Goal: Obtain resource: Obtain resource

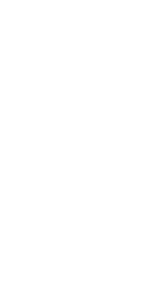
scroll to position [216, 142]
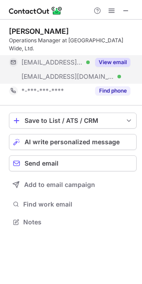
click at [120, 60] on button "View email" at bounding box center [112, 62] width 35 height 9
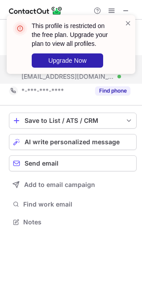
click at [111, 90] on div "This profile is restricted on the free plan. Upgrade your plan to view all prof…" at bounding box center [71, 48] width 142 height 84
click at [126, 24] on span at bounding box center [127, 23] width 7 height 9
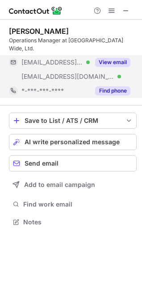
click at [116, 92] on button "Find phone" at bounding box center [112, 90] width 35 height 9
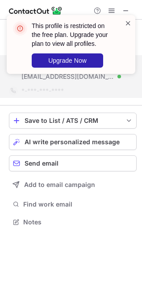
click at [127, 26] on span at bounding box center [127, 23] width 7 height 9
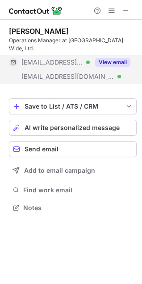
scroll to position [202, 142]
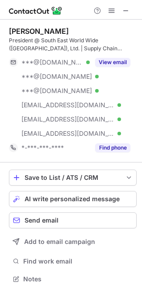
scroll to position [273, 135]
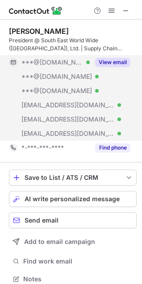
click at [116, 64] on button "View email" at bounding box center [112, 62] width 35 height 9
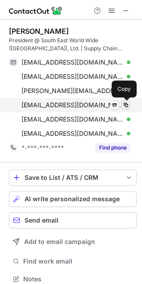
click at [126, 103] on span at bounding box center [125, 104] width 7 height 7
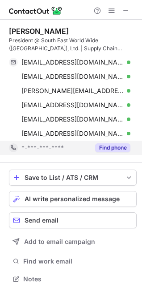
click at [113, 151] on button "Find phone" at bounding box center [112, 147] width 35 height 9
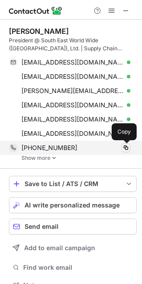
click at [124, 146] on span at bounding box center [125, 147] width 7 height 7
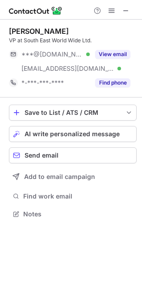
scroll to position [208, 142]
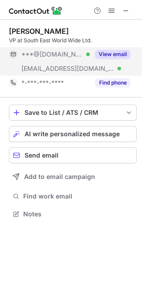
click at [118, 53] on button "View email" at bounding box center [112, 54] width 35 height 9
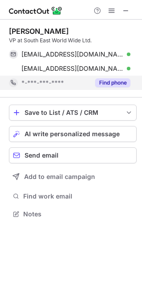
click at [113, 81] on button "Find phone" at bounding box center [112, 82] width 35 height 9
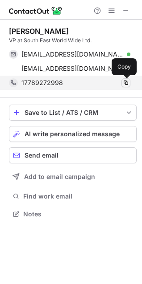
click at [126, 81] on span at bounding box center [125, 82] width 7 height 7
click at [127, 82] on span at bounding box center [125, 82] width 7 height 7
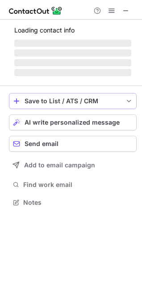
scroll to position [216, 142]
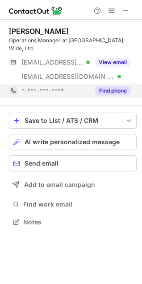
click at [109, 91] on button "Find phone" at bounding box center [112, 90] width 35 height 9
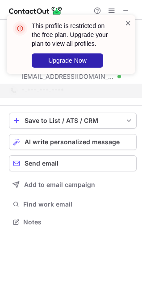
click at [128, 23] on span at bounding box center [127, 23] width 7 height 9
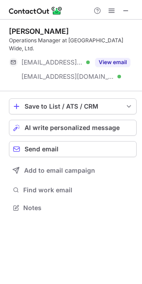
scroll to position [202, 142]
